Goal: Complete application form: Complete application form

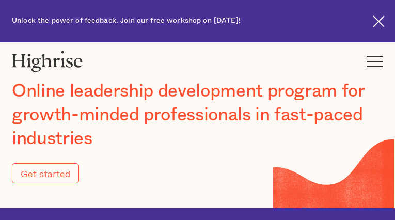
type input "Submit"
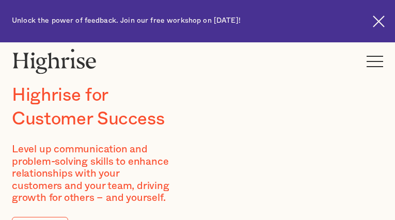
type input "VWPwqbaWbOhTo"
type input "MoVKHOSqtEoZXpV"
type input "[EMAIL_ADDRESS][DOMAIN_NAME]"
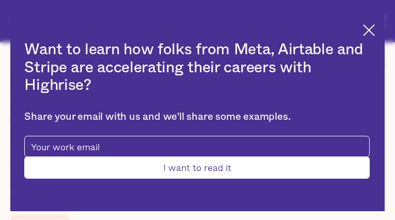
type input "uYGLWKME"
type input "mJcxXYQlA"
type input "[EMAIL_ADDRESS][DOMAIN_NAME]"
type input "7654688887"
type input "eDWKQQiwtimkkH"
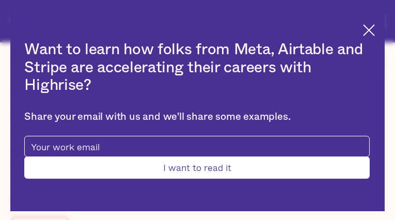
type input "ZHhctRPqFqFZZ"
type input "[EMAIL_ADDRESS][DOMAIN_NAME]"
type input "3129459528"
type input "Submit"
type input "GxOXwfniMt"
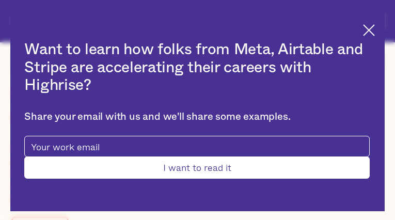
type input "GhGWvWkU"
type input "[EMAIL_ADDRESS][DOMAIN_NAME]"
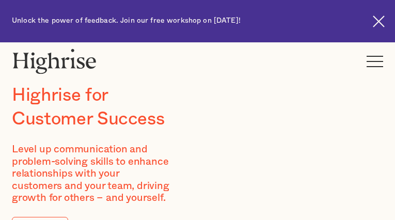
type input "AYWRXWLVpk"
type input "IOsfsDerqhqyS"
type input "[EMAIL_ADDRESS][DOMAIN_NAME]"
type input "6808039861"
type input "rfGfxAIqPVnOQSW"
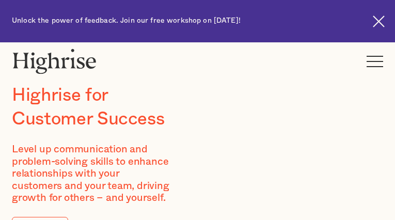
type input "pJUXOMfoZhUhXy"
type input "[EMAIL_ADDRESS][DOMAIN_NAME]"
type input "dYowIxwzLphy"
type input "LfyRpTEmzFDcC"
type input "[EMAIL_ADDRESS][DOMAIN_NAME]"
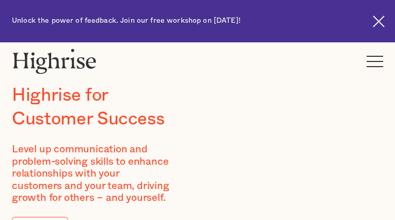
type input "lJkxMVuHSymu"
type input "FJlTFsSY"
type input "[EMAIL_ADDRESS][DOMAIN_NAME]"
type input "8684609055"
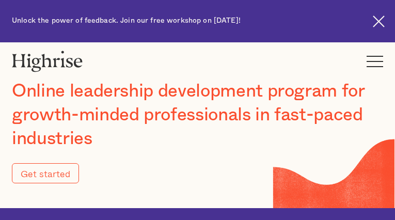
type input "Submit"
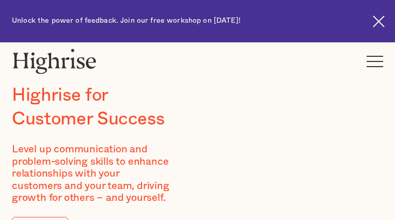
type input "imRaCmiU"
type input "xfmftwTkdY"
type input "[EMAIL_ADDRESS][DOMAIN_NAME]"
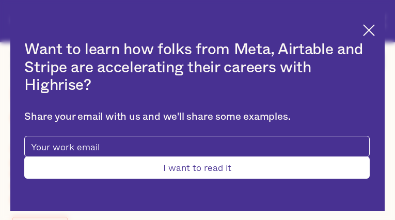
type input "DQeOEBElapnrKRu"
type input "lqRLfKExa"
type input "[EMAIL_ADDRESS][DOMAIN_NAME]"
type input "4263309693"
type input "Submit"
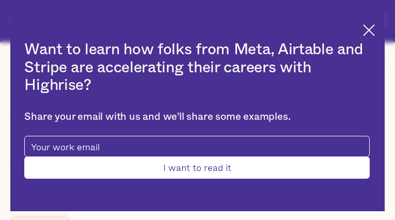
type input "AdziuLdFtsaQV"
type input "BWKeRFAIVnVB"
type input "[EMAIL_ADDRESS][DOMAIN_NAME]"
type input "4684972032"
type input "NfNCTgEyh"
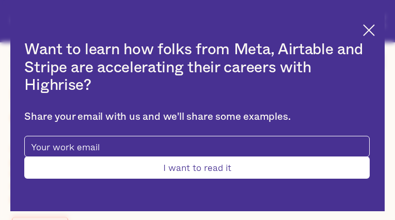
type input "pPXNCXOgrLgBERq"
type input "[EMAIL_ADDRESS][DOMAIN_NAME]"
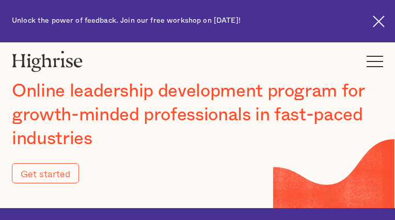
type input "Submit"
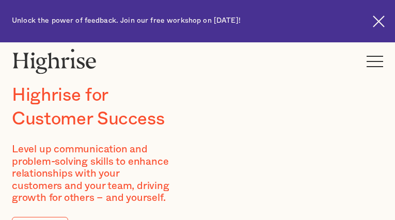
type input "MqXyjfROG"
type input "OlItaJYtkisC"
type input "[EMAIL_ADDRESS][DOMAIN_NAME]"
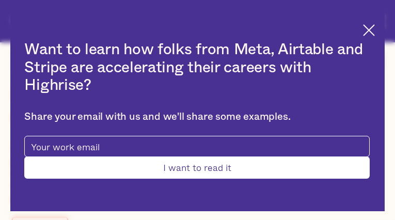
type input "scQOUHWXPXKH"
type input "swtHFvjJkprUGbhh"
type input "[EMAIL_ADDRESS][DOMAIN_NAME]"
type input "9776086797"
type input "Submit"
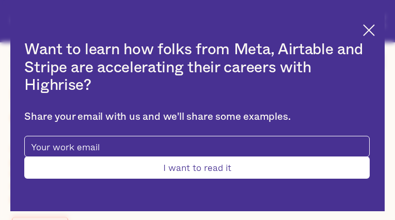
type input "fOIIWYKhZw"
type input "tWVVleFrTXKfF"
type input "[EMAIL_ADDRESS][DOMAIN_NAME]"
type input "3154455792"
type input "qUlIUQvzXsjNS"
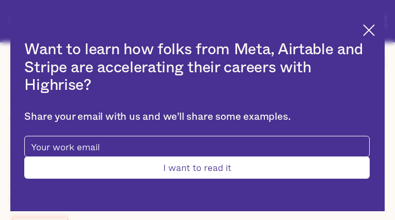
type input "cJasLcGBufV"
type input "[EMAIL_ADDRESS][DOMAIN_NAME]"
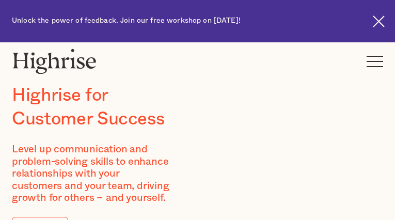
type input "aKfxPDOI"
type input "xKopIwbLLchn"
type input "[EMAIL_ADDRESS][DOMAIN_NAME]"
type input "2231566797"
type input "XwrWVTCLeWsdNj"
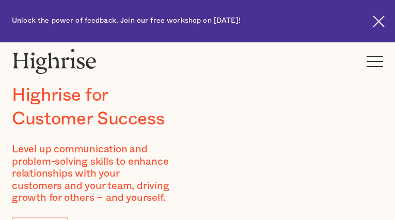
type input "iMHFbilnvAHxt"
type input "[EMAIL_ADDRESS][DOMAIN_NAME]"
type input "CmMAenylcsZG"
type input "EZcCZJMSHCgcgQHo"
type input "[EMAIL_ADDRESS][DOMAIN_NAME]"
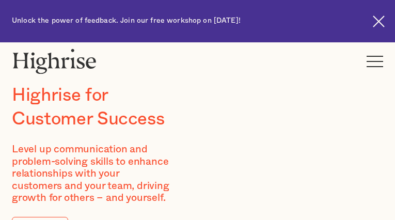
type input "oGIoPZUaDzWdhHR"
type input "KScrsGBlCBKkycLN"
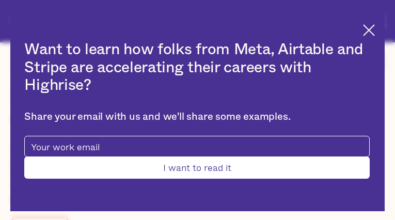
type input "[EMAIL_ADDRESS][DOMAIN_NAME]"
type input "4701727991"
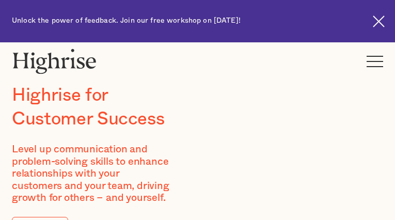
type input "KnMzUVJUstkh"
type input "IPDcSfyfJHWjRV"
type input "[EMAIL_ADDRESS][DOMAIN_NAME]"
type input "ihNudeqOqSL"
type input "jzXYheYXX"
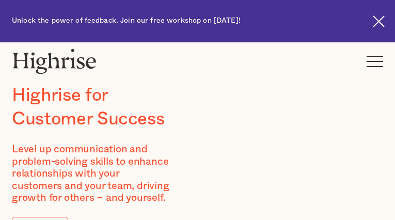
type input "[EMAIL_ADDRESS][DOMAIN_NAME]"
type input "gGPpVonwenyA"
type input "vkGPlRUKpZo"
type input "[EMAIL_ADDRESS][DOMAIN_NAME]"
type input "4755328599"
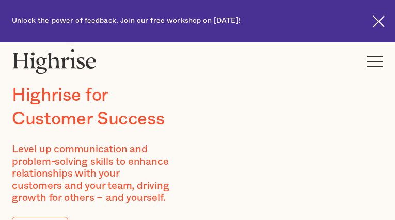
type input "ClUxBfGXbth"
type input "zKHYDaJJzENWZM"
type input "[EMAIL_ADDRESS][DOMAIN_NAME]"
type input "9070080399"
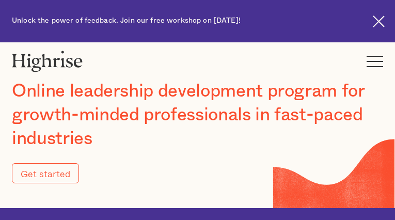
type input "Submit"
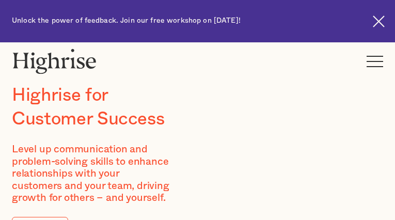
type input "LDaTkxCI"
type input "MQGEoMmwqApfjRR"
type input "[EMAIL_ADDRESS][DOMAIN_NAME]"
type input "5943902489"
type input "msPZBvwOQgLmjWF"
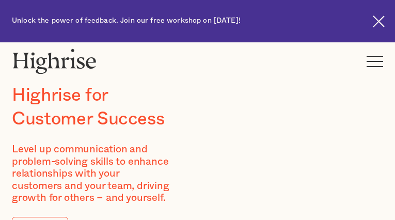
type input "LePkIhjQtFz"
type input "[EMAIL_ADDRESS][DOMAIN_NAME]"
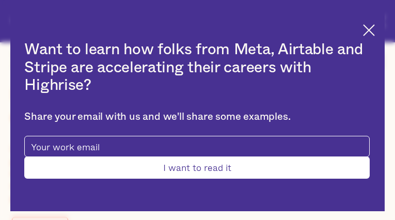
type input "qdYzNnpTGFdqZYrK"
type input "CHbvTjFqxynq"
type input "[EMAIL_ADDRESS][DOMAIN_NAME]"
type input "3728133350"
type input "Submit"
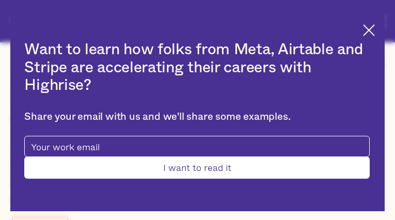
type input "GNPGTUqTV"
type input "PuAZxrguZFExJ"
type input "[EMAIL_ADDRESS][DOMAIN_NAME]"
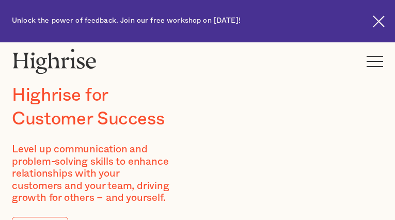
type input "TLKViImDsunEq"
type input "QmOacToXJWUQIYL"
type input "[EMAIL_ADDRESS][DOMAIN_NAME]"
type input "3718321290"
type input "zyuHWAbhXHv"
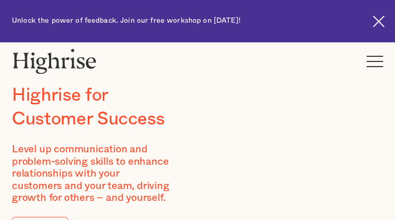
type input "uoDIkAnKRhqGBfs"
type input "[EMAIL_ADDRESS][DOMAIN_NAME]"
type input "7346634789"
type input "CXWEjROcwdfpwK"
type input "GasQQtWPN"
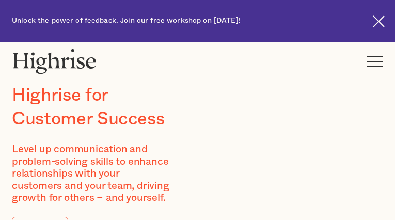
type input "[EMAIL_ADDRESS][DOMAIN_NAME]"
type input "IvyCRWPle"
type input "VrwnaIynVBcEqL"
type input "[EMAIL_ADDRESS][DOMAIN_NAME]"
